Goal: Task Accomplishment & Management: Use online tool/utility

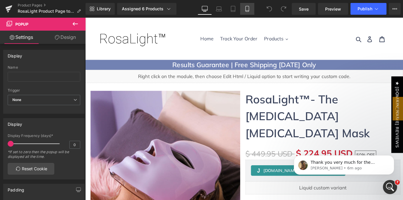
click at [243, 8] on link "Mobile" at bounding box center [247, 9] width 14 height 12
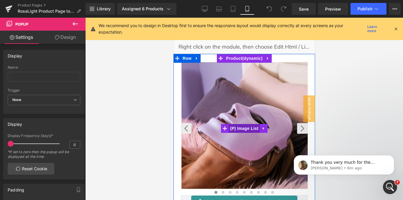
scroll to position [37, 0]
click at [238, 128] on span "(P) Image List" at bounding box center [243, 128] width 31 height 9
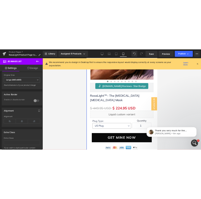
scroll to position [166, 0]
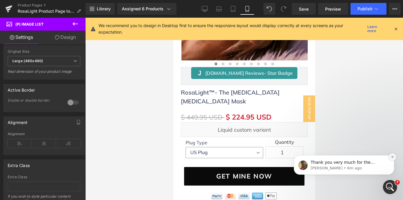
click at [395, 157] on button "Dismiss notification" at bounding box center [393, 157] width 8 height 8
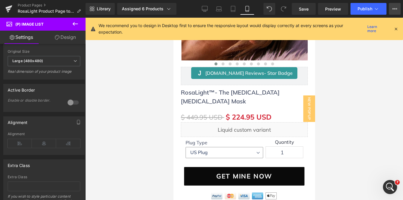
click at [394, 8] on icon at bounding box center [395, 8] width 5 height 5
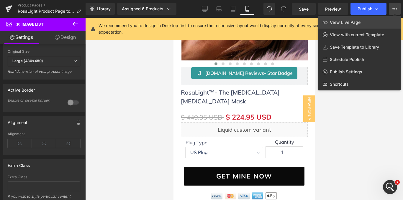
click at [357, 22] on span "View Live Page" at bounding box center [345, 22] width 31 height 5
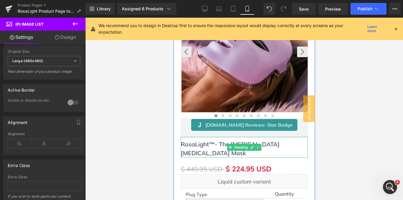
scroll to position [114, 0]
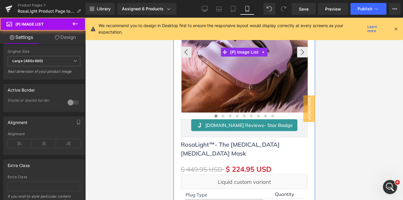
click at [205, 91] on img at bounding box center [244, 49] width 127 height 127
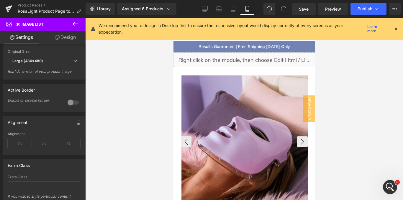
scroll to position [24, 0]
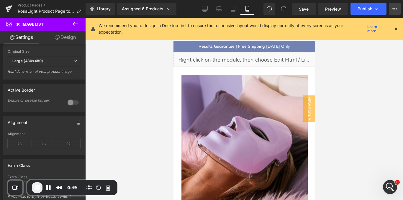
click at [398, 10] on button "View Live Page View with current Template Save Template to Library Schedule Pub…" at bounding box center [395, 9] width 12 height 12
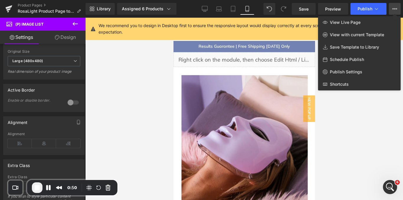
click at [353, 24] on span "View Live Page" at bounding box center [345, 22] width 31 height 5
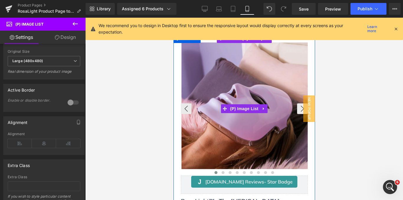
scroll to position [66, 0]
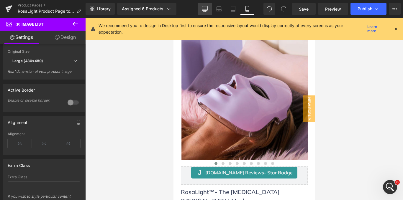
click at [200, 9] on link "Desktop" at bounding box center [205, 9] width 14 height 12
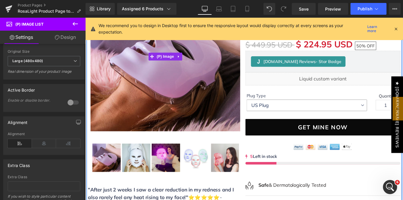
scroll to position [123, 0]
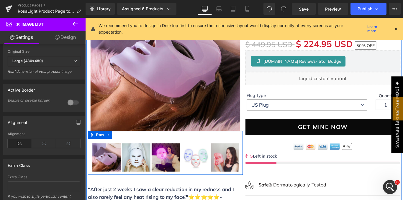
click at [153, 155] on div "‹" at bounding box center [175, 172] width 174 height 37
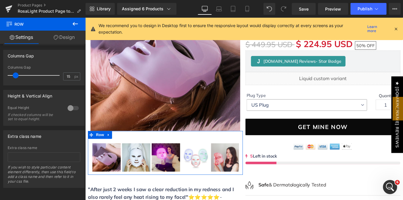
scroll to position [164, 0]
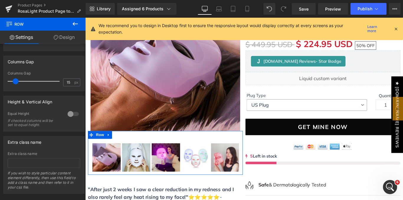
click at [66, 37] on link "Design" at bounding box center [64, 37] width 43 height 13
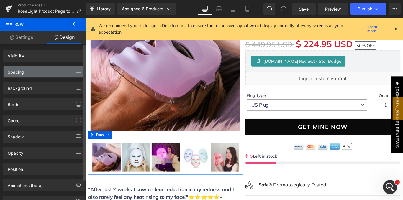
click at [38, 70] on div "Spacing" at bounding box center [44, 71] width 81 height 11
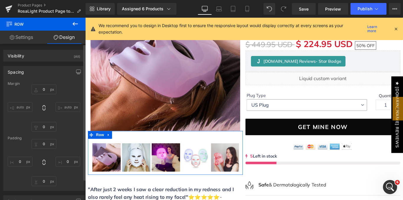
type input "0"
type input "30"
type input "0"
type input "10"
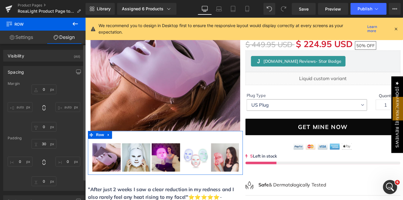
type input "0"
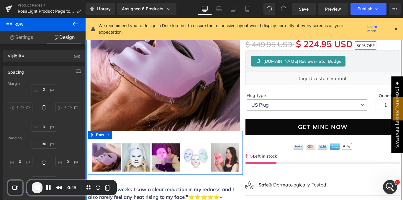
click at [156, 153] on div "‹" at bounding box center [175, 169] width 174 height 49
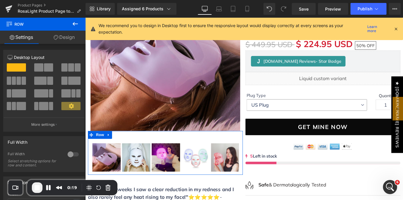
click at [63, 35] on link "Design" at bounding box center [64, 37] width 43 height 13
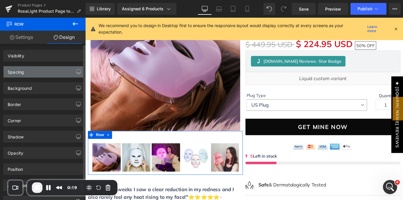
click at [47, 69] on div "Spacing" at bounding box center [44, 71] width 81 height 11
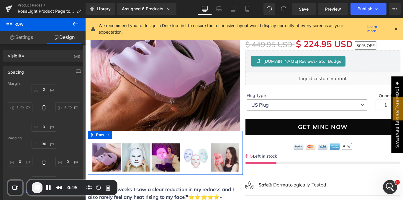
type input "0"
type input "30"
type input "0"
type input "10"
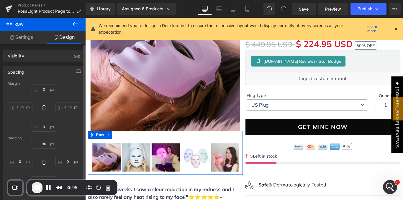
type input "0"
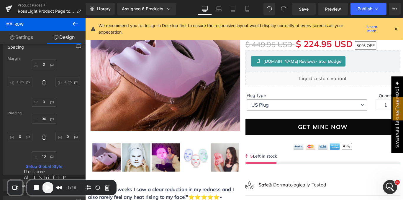
click at [47, 188] on span "Play Recording" at bounding box center [47, 187] width 7 height 7
click at [244, 10] on link "Mobile" at bounding box center [247, 9] width 14 height 12
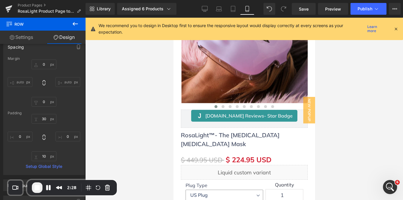
type input "0"
type input "10"
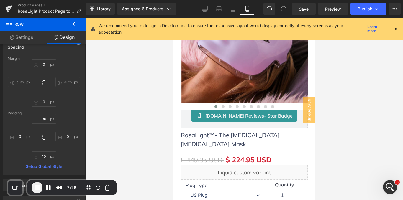
type input "0"
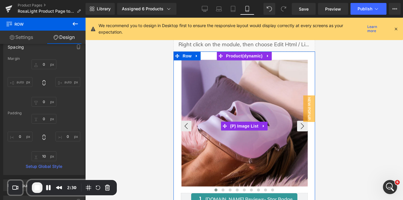
scroll to position [40, 0]
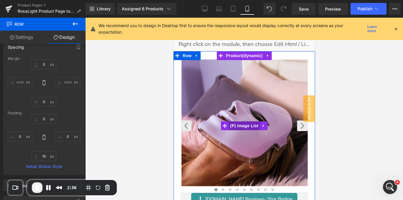
click at [233, 123] on span "(P) Image List" at bounding box center [243, 126] width 31 height 9
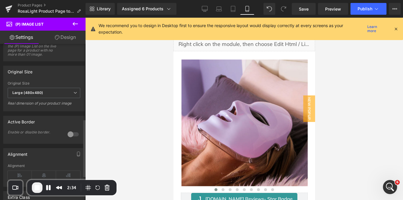
scroll to position [205, 0]
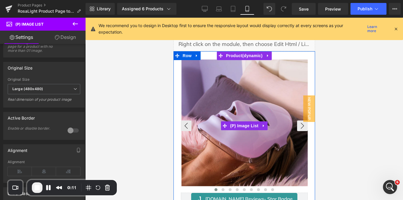
click at [238, 122] on span "(P) Image List" at bounding box center [243, 126] width 31 height 9
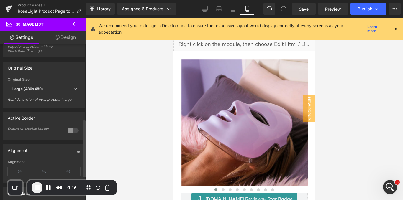
click at [70, 94] on span "Large (480x480)" at bounding box center [44, 89] width 73 height 10
click at [66, 73] on div "Original Size" at bounding box center [44, 67] width 81 height 11
click at [199, 8] on link "Desktop" at bounding box center [205, 9] width 14 height 12
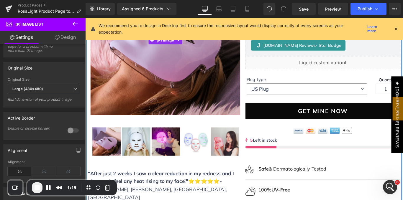
scroll to position [142, 0]
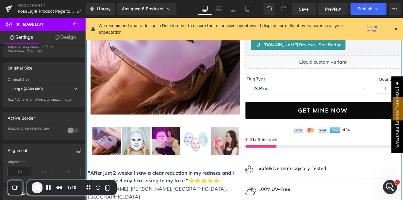
click at [151, 138] on div "‹" at bounding box center [175, 153] width 174 height 37
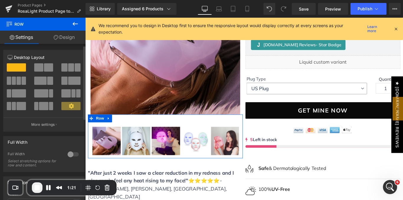
scroll to position [23, 0]
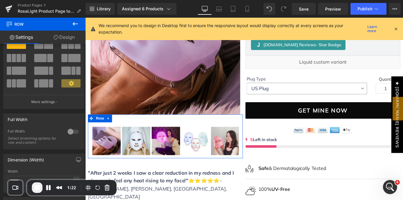
click at [61, 41] on link "Design" at bounding box center [64, 37] width 43 height 13
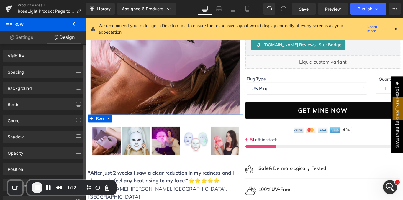
click at [36, 71] on div "Spacing" at bounding box center [44, 71] width 81 height 11
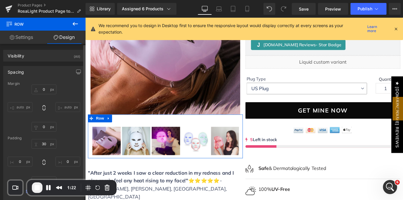
type input "0"
type input "30"
type input "0"
type input "10"
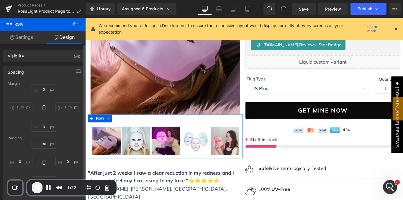
type input "0"
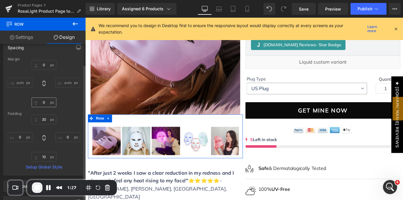
scroll to position [25, 0]
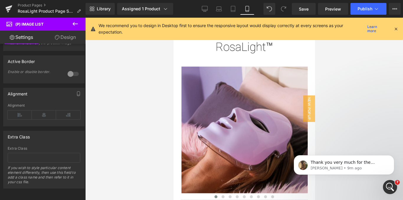
scroll to position [254, 0]
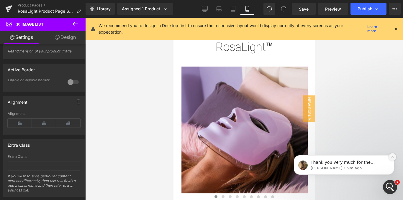
click at [393, 157] on icon "Dismiss notification" at bounding box center [392, 157] width 3 height 3
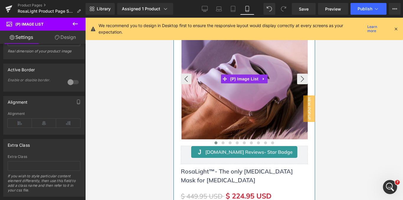
scroll to position [55, 0]
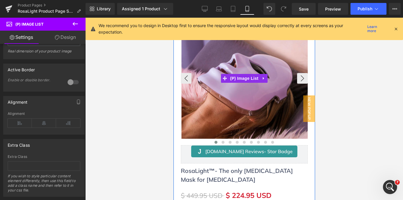
click at [276, 98] on img at bounding box center [244, 75] width 127 height 127
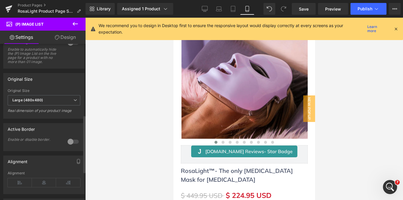
scroll to position [194, 0]
click at [202, 8] on link "Desktop" at bounding box center [205, 9] width 14 height 12
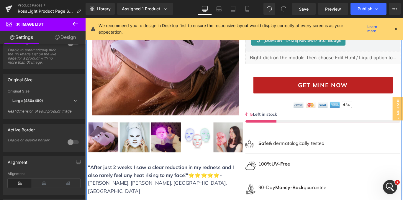
scroll to position [128, 0]
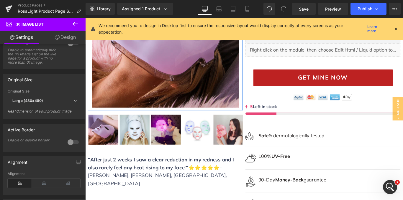
click at [161, 102] on img at bounding box center [175, 36] width 165 height 165
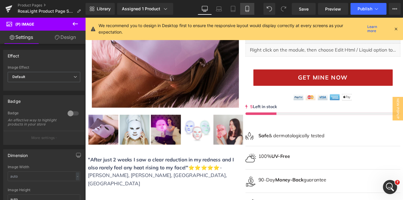
click at [243, 7] on link "Mobile" at bounding box center [247, 9] width 14 height 12
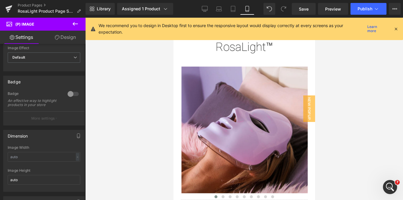
scroll to position [18, 0]
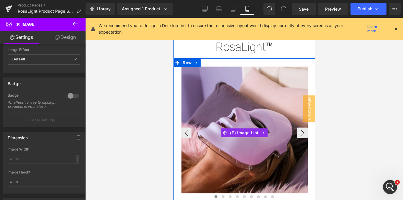
click at [226, 99] on img at bounding box center [244, 130] width 127 height 127
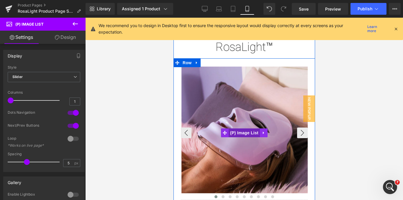
click at [240, 133] on span "(P) Image List" at bounding box center [243, 133] width 31 height 9
click at [225, 134] on span at bounding box center [225, 133] width 8 height 9
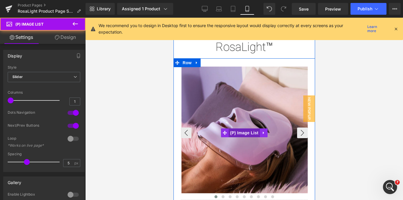
click at [236, 132] on span "(P) Image List" at bounding box center [243, 133] width 31 height 9
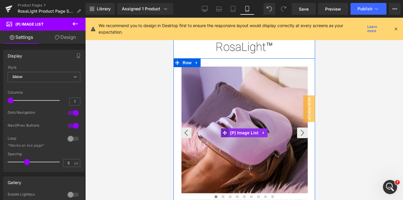
click at [226, 130] on span at bounding box center [225, 133] width 8 height 9
click at [234, 135] on span "(P) Image List" at bounding box center [243, 133] width 31 height 9
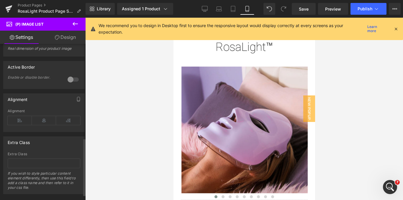
scroll to position [256, 0]
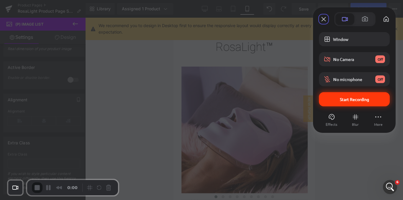
click at [378, 104] on div "Start Recording" at bounding box center [354, 99] width 71 height 14
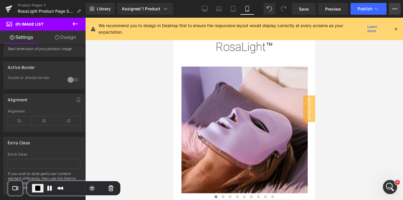
click at [397, 6] on button "View Live Page View with current Template Save Template to Library Schedule Pub…" at bounding box center [395, 9] width 12 height 12
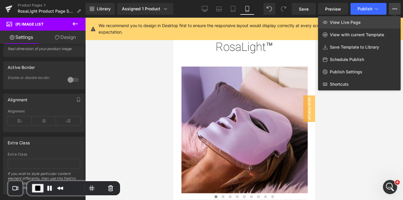
click at [348, 24] on span "View Live Page" at bounding box center [345, 22] width 31 height 5
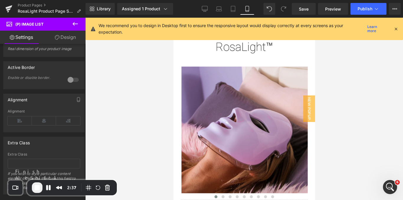
click at [33, 186] on button "End Recording" at bounding box center [37, 188] width 11 height 11
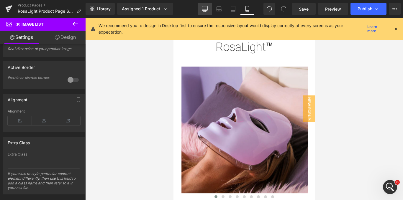
click at [208, 8] on link "Desktop" at bounding box center [205, 9] width 14 height 12
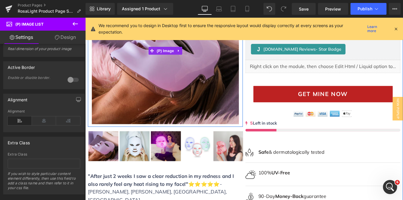
scroll to position [110, 0]
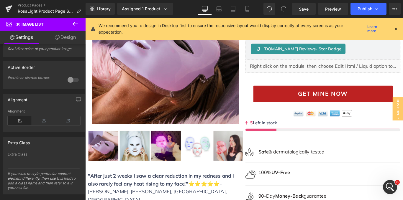
click at [187, 140] on div "Sale Off (P) Image Row ‹ ›" at bounding box center [175, 95] width 177 height 264
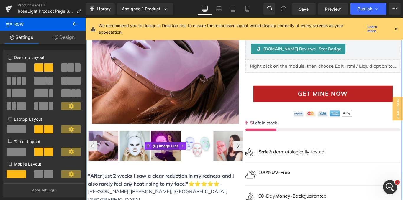
click at [160, 162] on span "(P) Image List" at bounding box center [175, 162] width 31 height 9
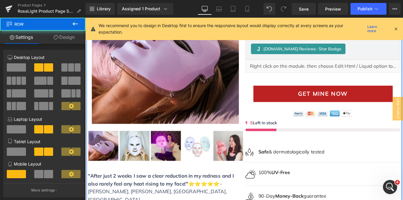
click at [95, 142] on div "Sale Off (P) Image Row ‹ ›" at bounding box center [175, 95] width 177 height 264
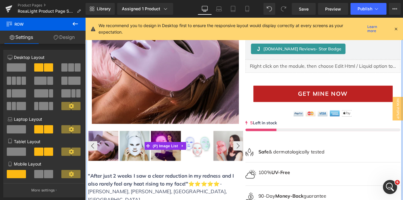
click at [91, 145] on img at bounding box center [106, 162] width 34 height 34
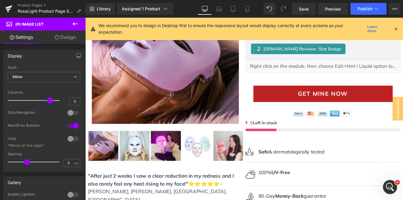
click at [57, 38] on icon at bounding box center [57, 37] width 5 height 5
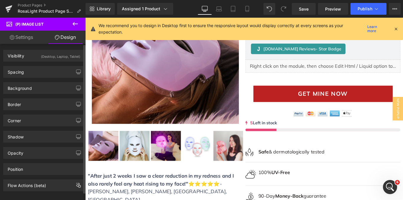
click at [44, 63] on div "Spacing [GEOGRAPHIC_DATA] [GEOGRAPHIC_DATA]" at bounding box center [44, 70] width 88 height 16
click at [45, 57] on div "(Desktop, Laptop, Tablet)" at bounding box center [60, 55] width 39 height 10
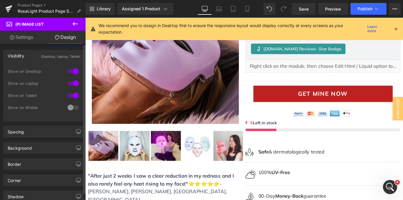
click at [45, 57] on div "(Desktop, Laptop, Tablet)" at bounding box center [60, 55] width 39 height 10
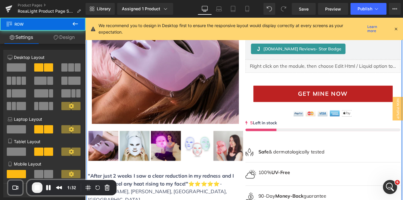
click at [148, 143] on div "Sale Off (P) Image Row ‹ ›" at bounding box center [175, 95] width 177 height 264
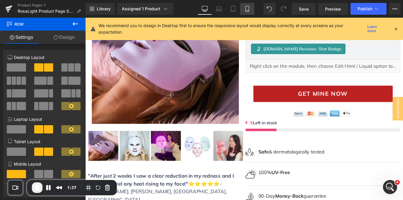
click at [253, 11] on link "Mobile" at bounding box center [247, 9] width 14 height 12
type input "100"
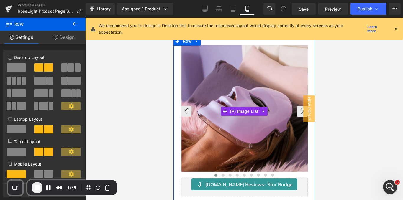
scroll to position [22, 0]
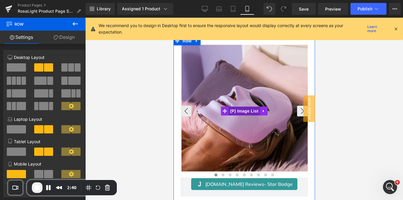
click at [231, 113] on span "(P) Image List" at bounding box center [243, 111] width 31 height 9
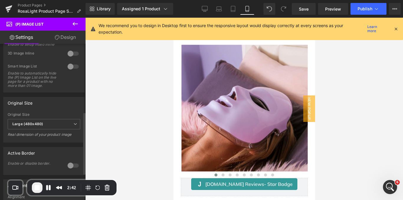
scroll to position [171, 0]
click at [36, 188] on span "End Recording" at bounding box center [37, 187] width 7 height 7
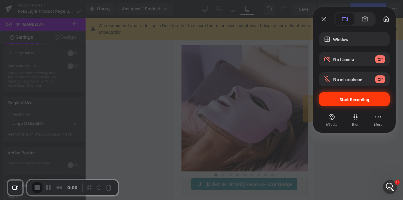
click at [345, 97] on div "Start Recording" at bounding box center [354, 99] width 71 height 14
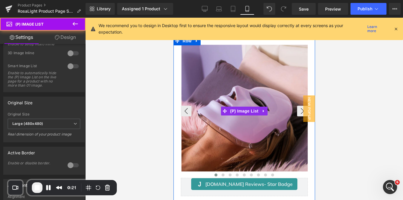
click at [237, 87] on img at bounding box center [244, 108] width 127 height 127
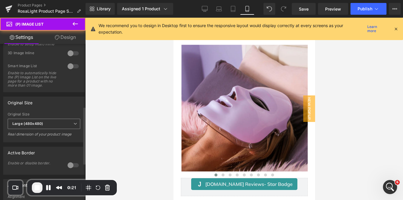
click at [63, 126] on span "Large (480x480)" at bounding box center [44, 124] width 73 height 10
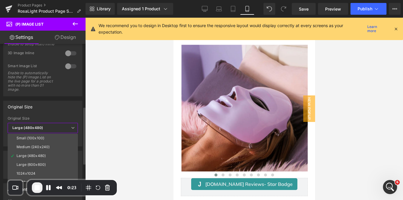
click at [56, 108] on div "Original Size" at bounding box center [43, 106] width 79 height 11
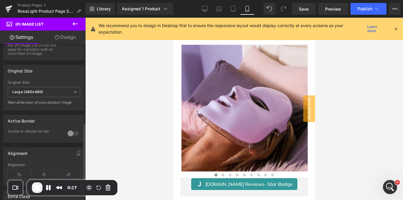
scroll to position [214, 0]
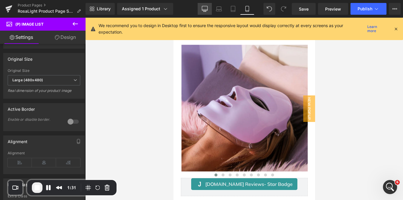
click at [209, 5] on link "Desktop" at bounding box center [205, 9] width 14 height 12
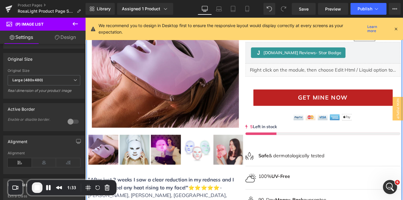
scroll to position [107, 0]
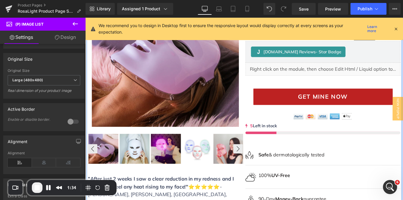
click at [187, 146] on div "Sale Off (P) Image Row ‹ ›" at bounding box center [175, 98] width 177 height 264
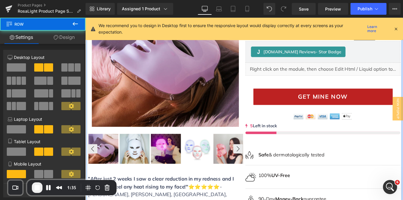
click at [194, 157] on img at bounding box center [211, 165] width 34 height 34
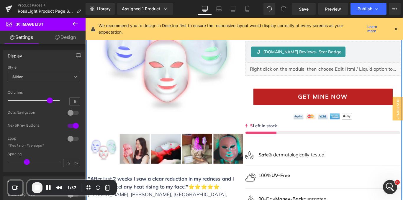
click at [85, 18] on div at bounding box center [85, 18] width 0 height 0
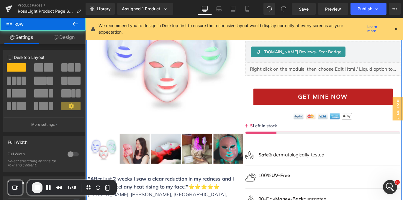
click at [161, 146] on div "Sale Off (P) Image Row ‹ ›" at bounding box center [175, 98] width 177 height 264
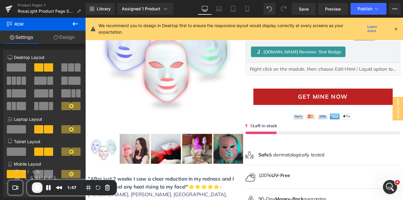
click at [35, 187] on span "End Recording" at bounding box center [37, 187] width 7 height 7
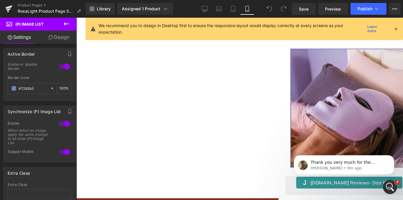
scroll to position [288, 0]
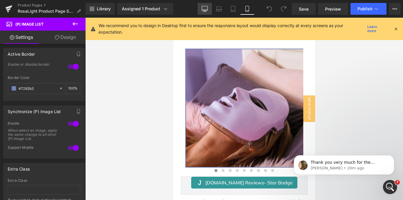
click at [207, 10] on icon at bounding box center [205, 8] width 6 height 4
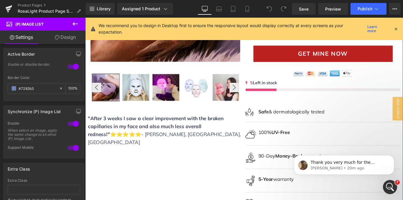
scroll to position [174, 0]
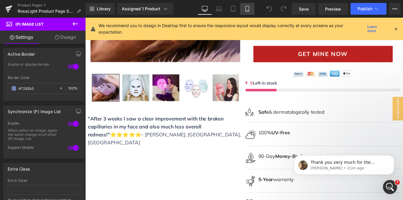
click at [245, 10] on icon at bounding box center [247, 9] width 6 height 6
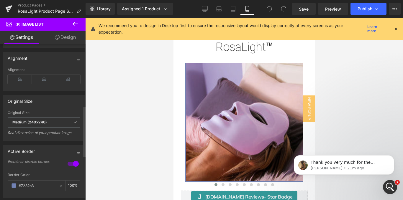
scroll to position [189, 0]
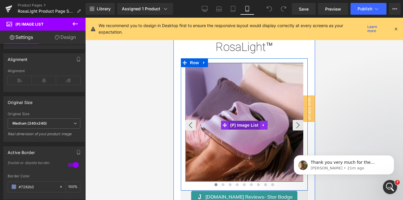
click at [232, 123] on span "(P) Image List" at bounding box center [243, 125] width 31 height 9
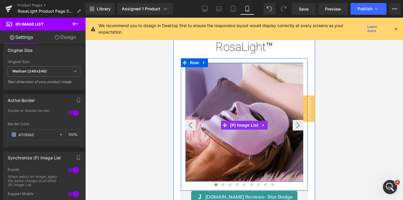
scroll to position [1, 0]
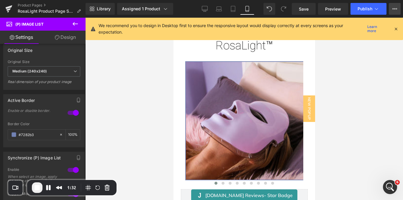
click at [399, 10] on button "View Live Page View with current Template Save Template to Library Schedule Pub…" at bounding box center [395, 9] width 12 height 12
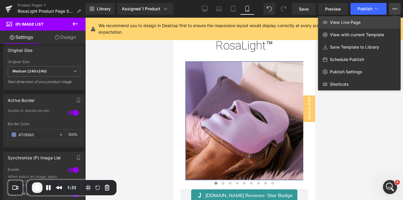
click at [325, 24] on icon at bounding box center [325, 22] width 5 height 5
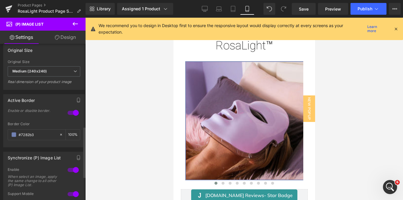
scroll to position [256, 0]
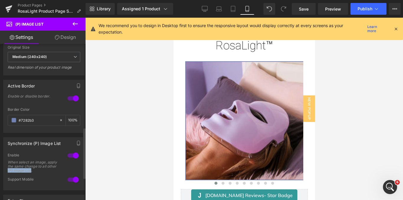
drag, startPoint x: 47, startPoint y: 171, endPoint x: 23, endPoint y: 169, distance: 24.0
click at [23, 169] on div "When select an image, apply the same change to all other (P) Image List." at bounding box center [34, 167] width 53 height 12
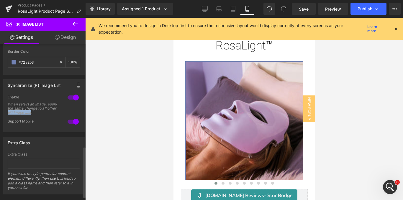
scroll to position [314, 0]
click at [25, 119] on div "Support Mobile" at bounding box center [35, 122] width 54 height 6
click at [48, 111] on div "When select an image, apply the same change to all other (P) Image List." at bounding box center [34, 108] width 53 height 12
click at [201, 13] on link "Desktop" at bounding box center [205, 9] width 14 height 12
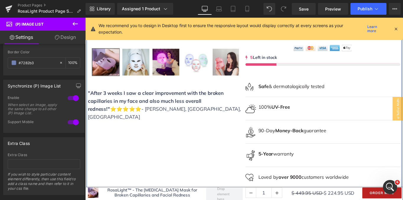
scroll to position [146, 0]
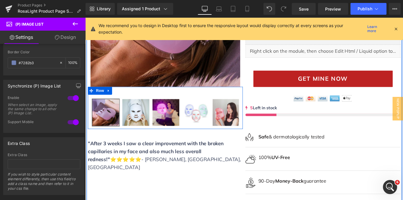
click at [168, 102] on div "‹ › Row" at bounding box center [175, 120] width 174 height 48
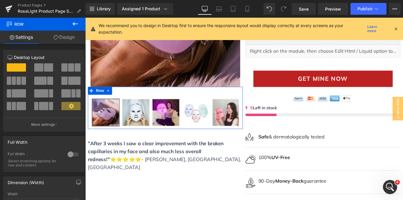
click at [54, 36] on icon at bounding box center [56, 37] width 5 height 5
click at [0, 0] on div "Spacing" at bounding box center [0, 0] width 0 height 0
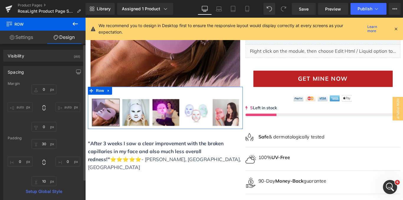
type input "0"
type input "30"
type input "0"
type input "10"
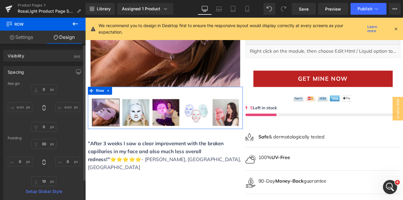
type input "0"
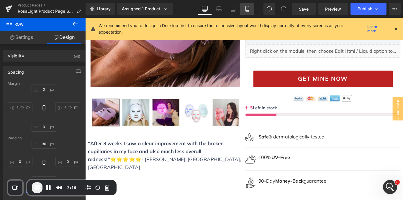
click at [249, 8] on icon at bounding box center [247, 9] width 6 height 6
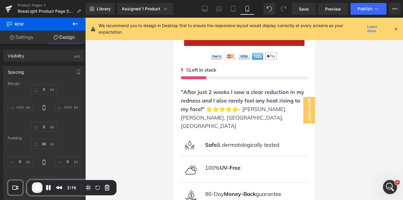
type input "0"
type input "10"
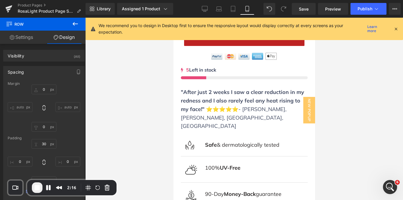
type input "0"
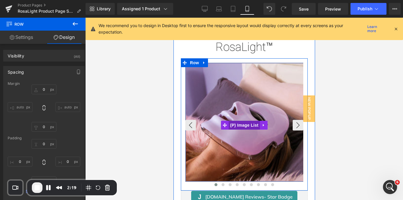
click at [228, 124] on span "(P) Image List" at bounding box center [243, 125] width 31 height 9
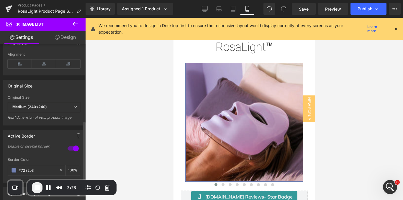
scroll to position [206, 0]
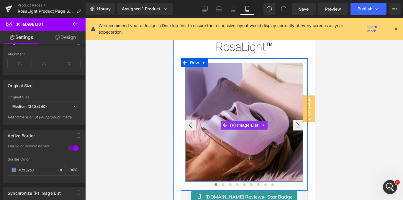
click at [207, 117] on img at bounding box center [245, 122] width 118 height 118
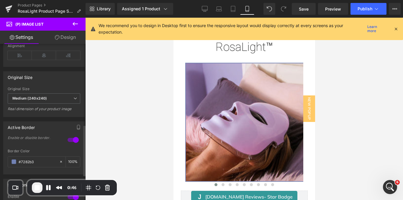
scroll to position [311, 0]
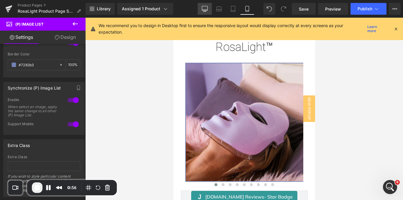
click at [207, 10] on icon at bounding box center [205, 10] width 6 height 0
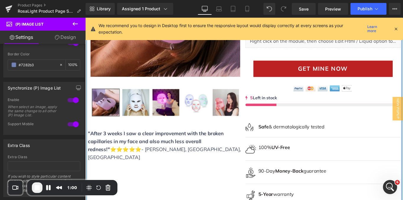
scroll to position [157, 0]
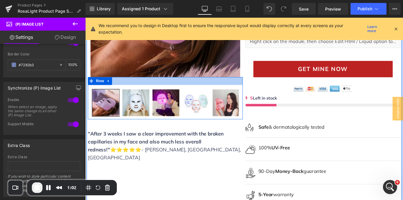
click at [139, 92] on div at bounding box center [175, 89] width 174 height 9
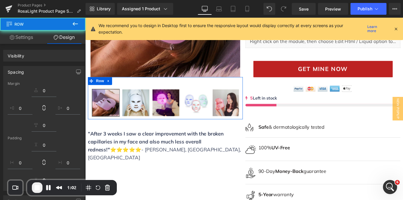
click at [63, 42] on link "Design" at bounding box center [64, 37] width 43 height 13
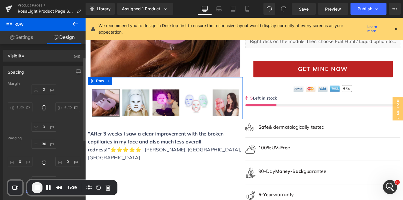
scroll to position [24, 0]
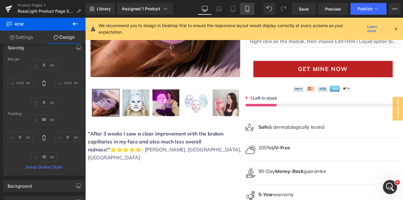
click at [244, 7] on link "Mobile" at bounding box center [247, 9] width 14 height 12
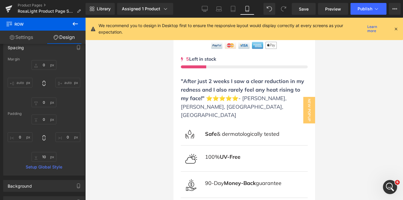
type input "0"
type input "10"
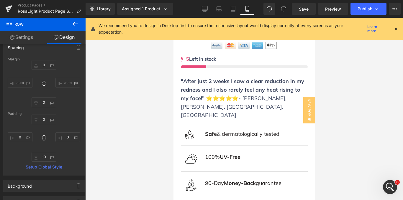
type input "0"
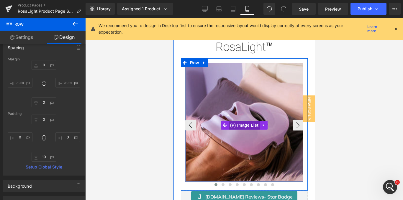
click at [244, 122] on span "(P) Image List" at bounding box center [243, 125] width 31 height 9
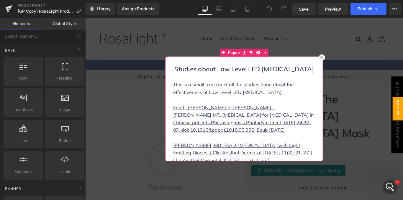
click at [349, 64] on icon at bounding box center [351, 63] width 4 height 4
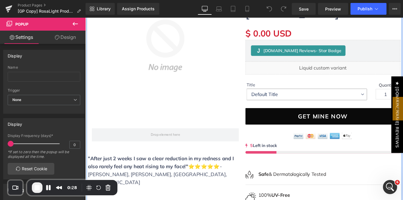
scroll to position [135, 0]
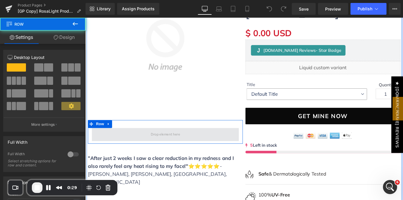
click at [153, 142] on span at bounding box center [175, 149] width 165 height 15
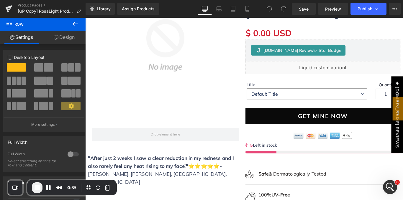
click at [72, 22] on icon at bounding box center [75, 23] width 7 height 7
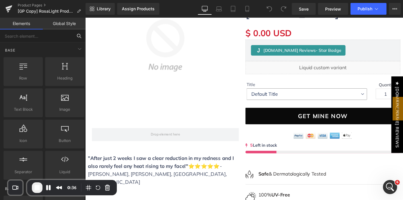
click at [52, 37] on input "text" at bounding box center [36, 36] width 73 height 13
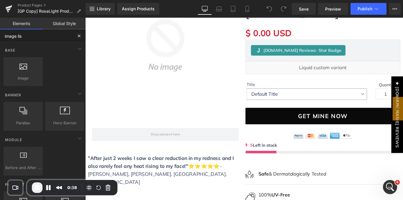
type input "image list"
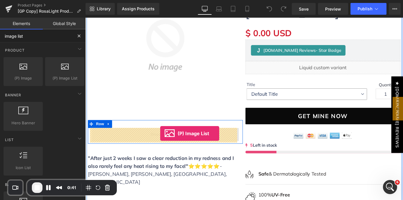
drag, startPoint x: 140, startPoint y: 90, endPoint x: 169, endPoint y: 148, distance: 64.4
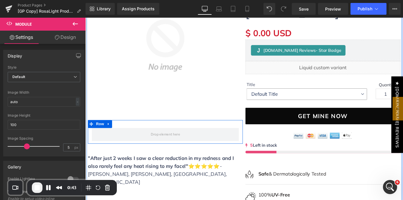
click at [155, 139] on div "Row" at bounding box center [175, 146] width 174 height 27
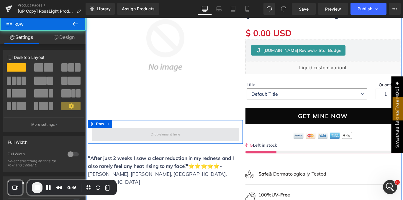
click at [114, 152] on span at bounding box center [175, 149] width 165 height 15
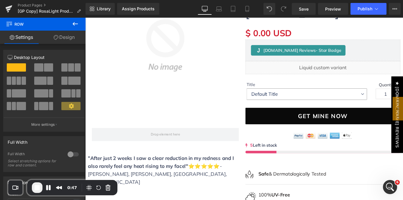
click at [73, 26] on icon at bounding box center [75, 23] width 7 height 7
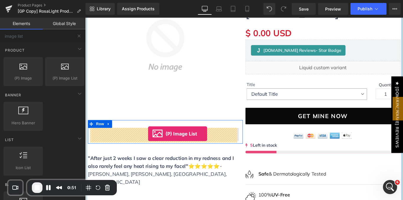
drag, startPoint x: 141, startPoint y: 81, endPoint x: 156, endPoint y: 148, distance: 69.2
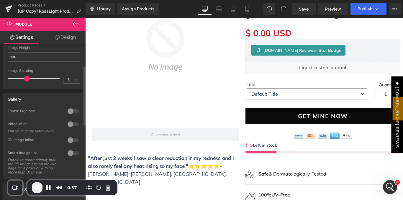
scroll to position [68, 0]
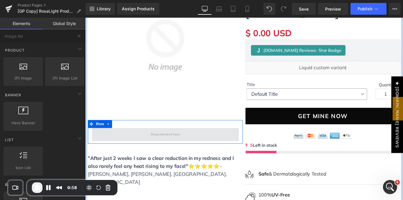
click at [174, 148] on span at bounding box center [175, 149] width 37 height 9
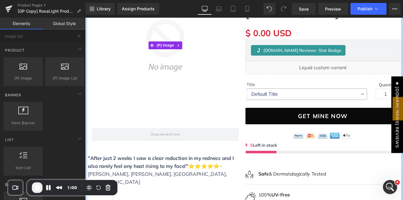
click at [174, 114] on img at bounding box center [175, 49] width 174 height 168
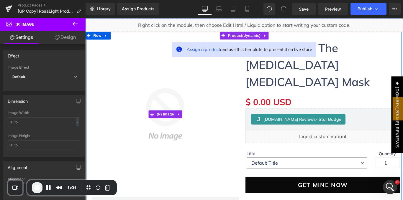
scroll to position [57, 0]
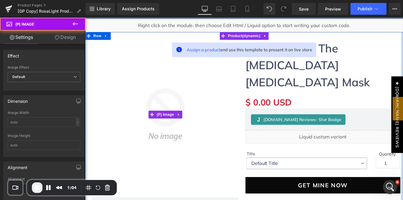
click at [258, 80] on img at bounding box center [175, 127] width 174 height 168
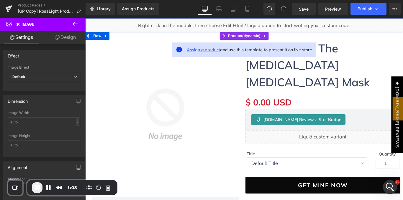
click at [216, 53] on span "Assign a product" at bounding box center [218, 54] width 37 height 6
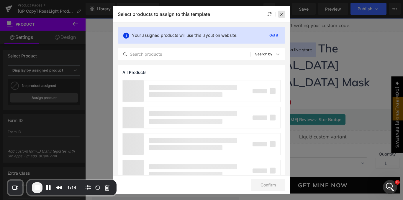
click at [284, 14] on icon at bounding box center [281, 14] width 5 height 5
